Goal: Find specific page/section: Find specific page/section

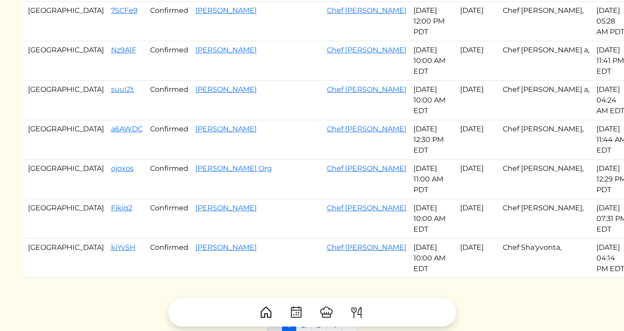
scroll to position [703, 0]
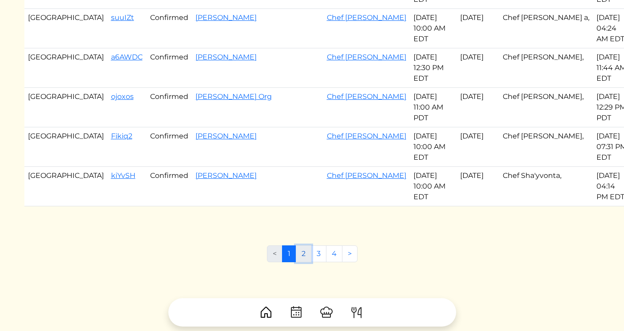
click at [305, 246] on link "2" at bounding box center [304, 254] width 16 height 17
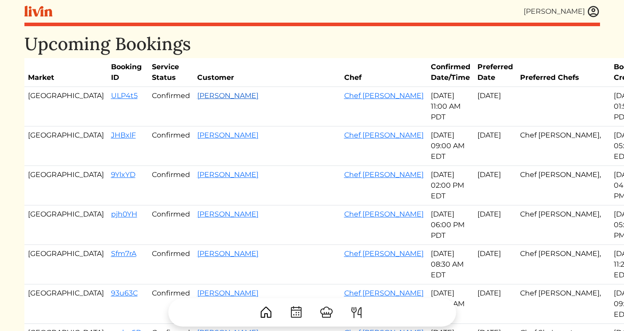
click at [197, 99] on link "[PERSON_NAME]" at bounding box center [227, 95] width 61 height 8
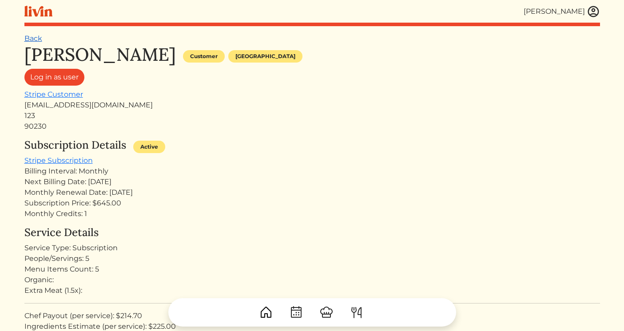
click at [32, 40] on link "Back" at bounding box center [33, 38] width 18 height 8
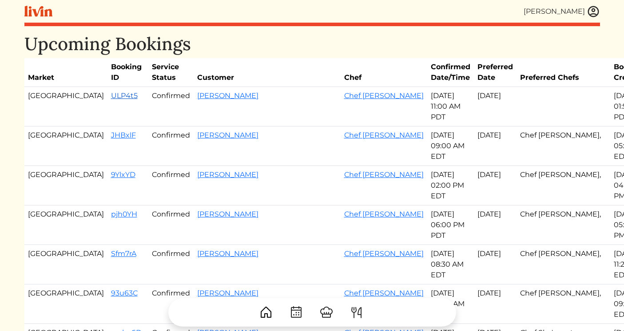
click at [111, 96] on link "ULP4t5" at bounding box center [124, 95] width 27 height 8
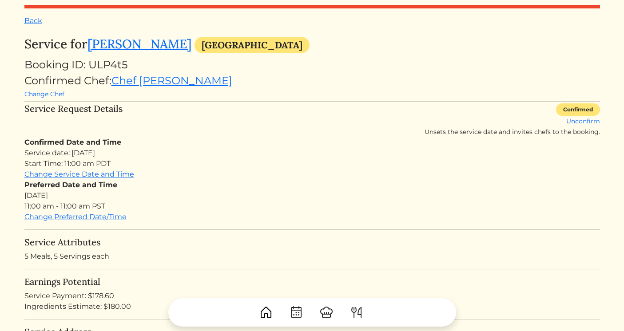
scroll to position [20, 0]
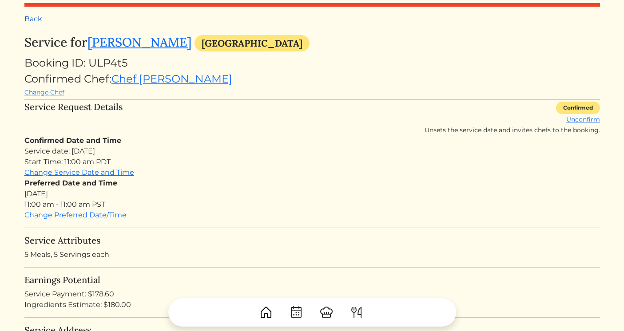
click at [36, 19] on link "Back" at bounding box center [33, 19] width 18 height 8
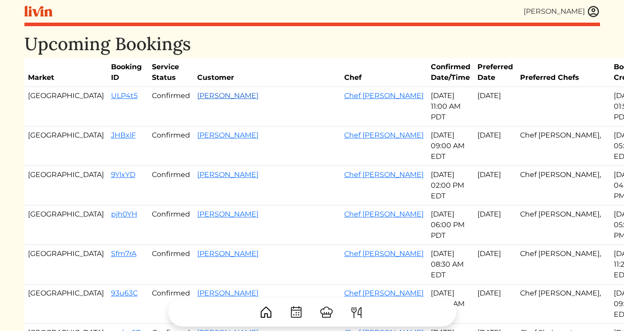
click at [197, 99] on link "[PERSON_NAME]" at bounding box center [227, 95] width 61 height 8
